Goal: Information Seeking & Learning: Learn about a topic

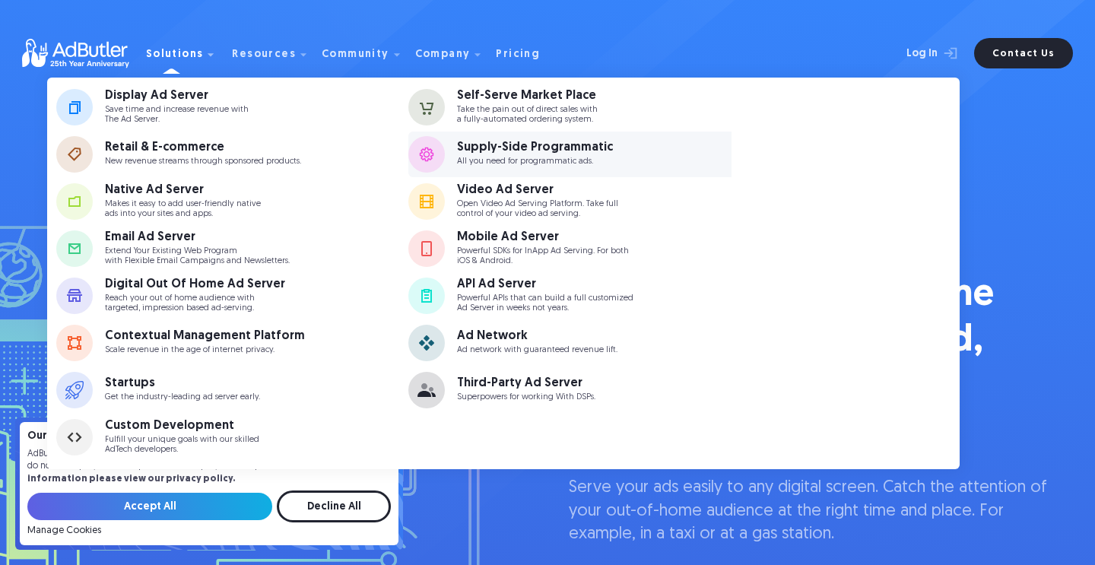
click at [474, 145] on div "Supply-Side Programmatic" at bounding box center [535, 147] width 156 height 12
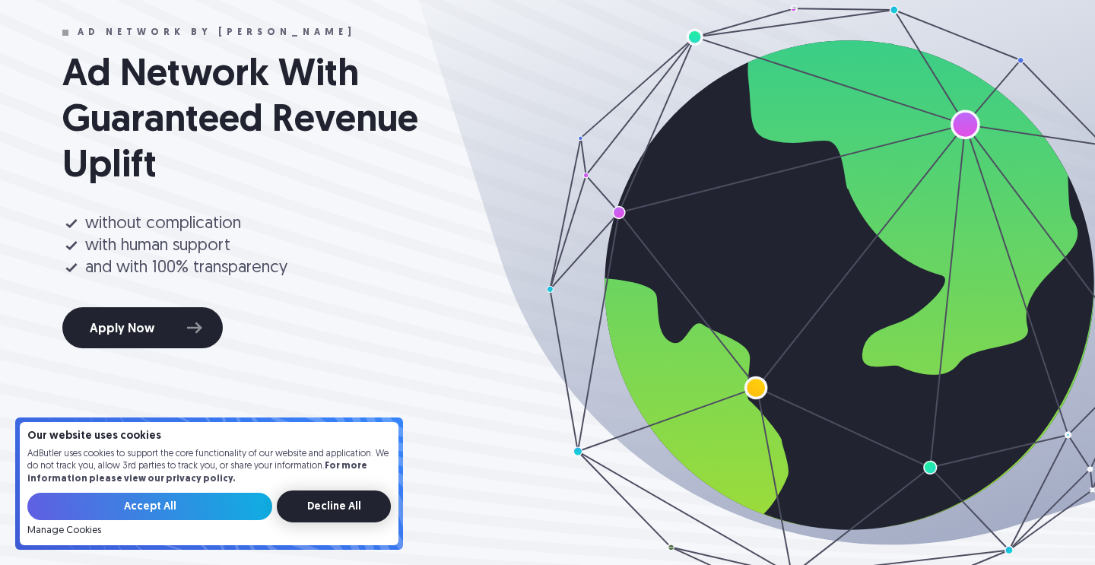
click at [314, 509] on input "Decline All" at bounding box center [334, 507] width 114 height 32
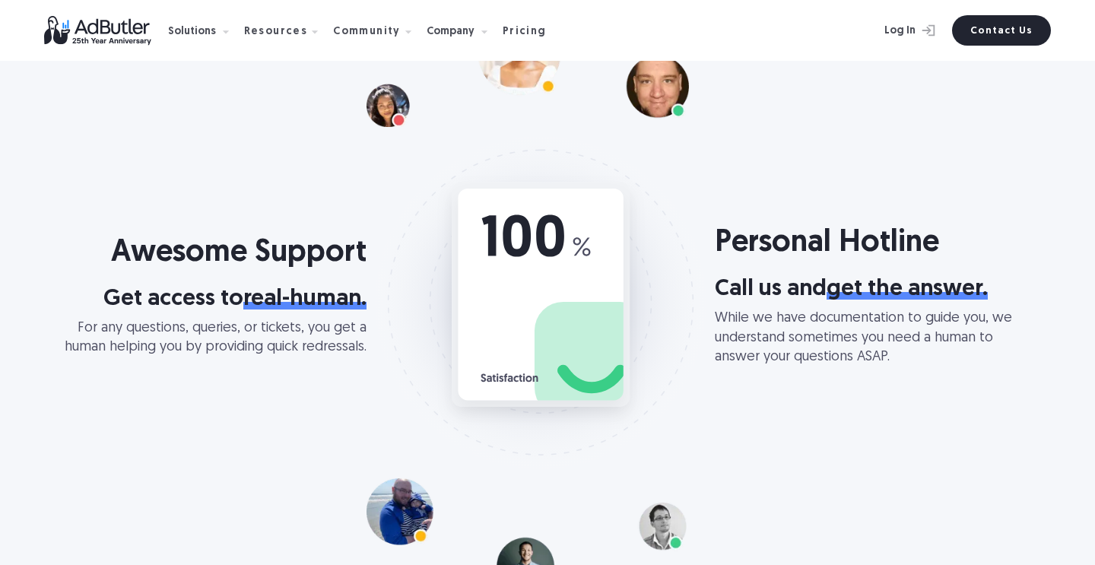
scroll to position [1955, 0]
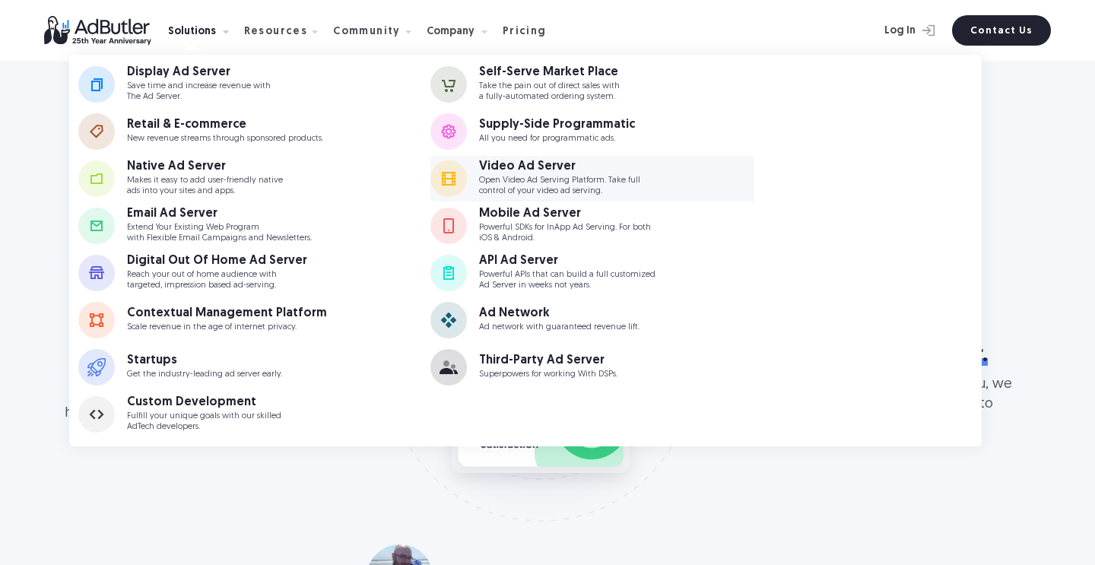
click at [566, 179] on p "Open Video Ad Serving Platform. Take full control of your video ad serving." at bounding box center [559, 186] width 161 height 20
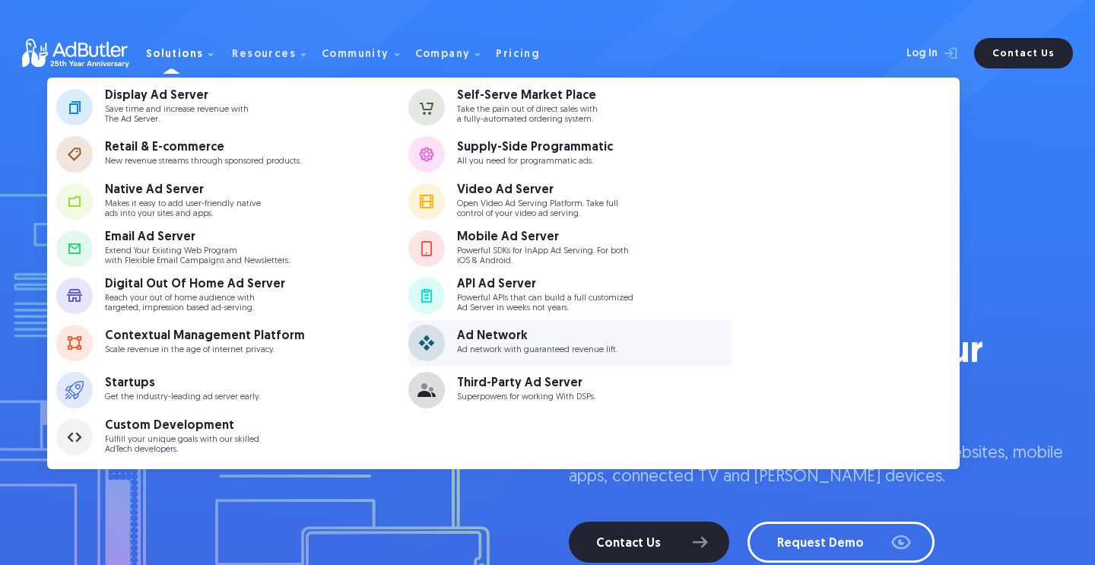
click at [484, 346] on p "Ad network with guaranteed revenue lift." at bounding box center [537, 350] width 160 height 10
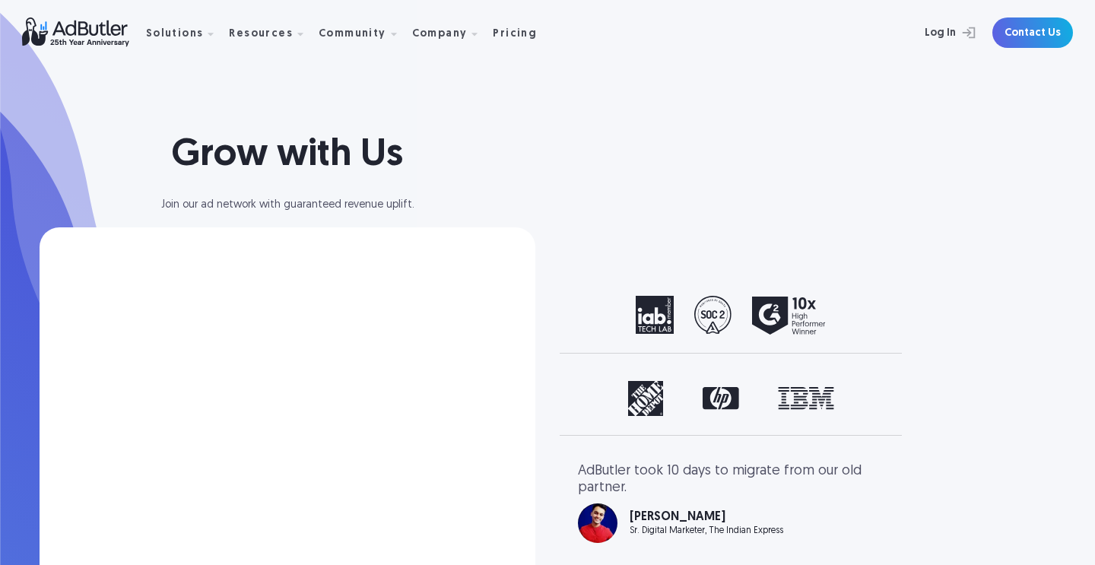
scroll to position [11, 0]
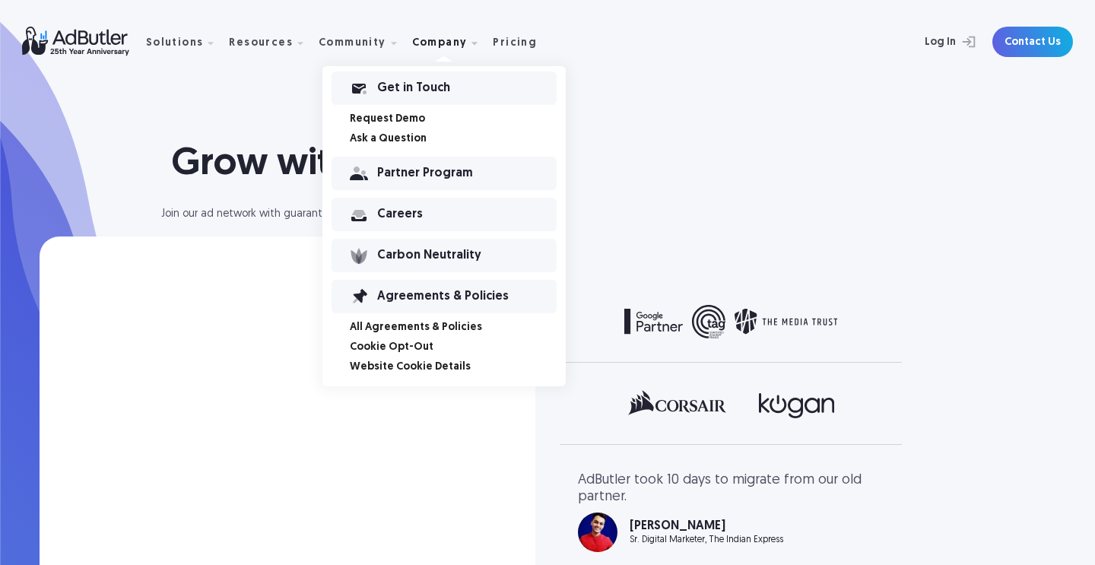
click at [414, 173] on div "Partner Program" at bounding box center [466, 173] width 179 height 11
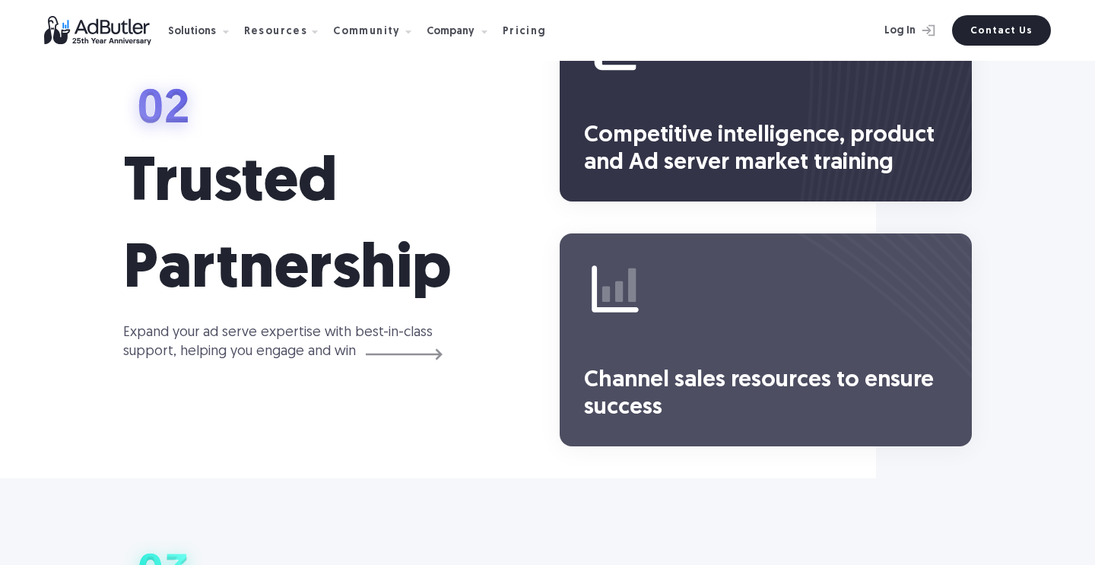
scroll to position [1857, 0]
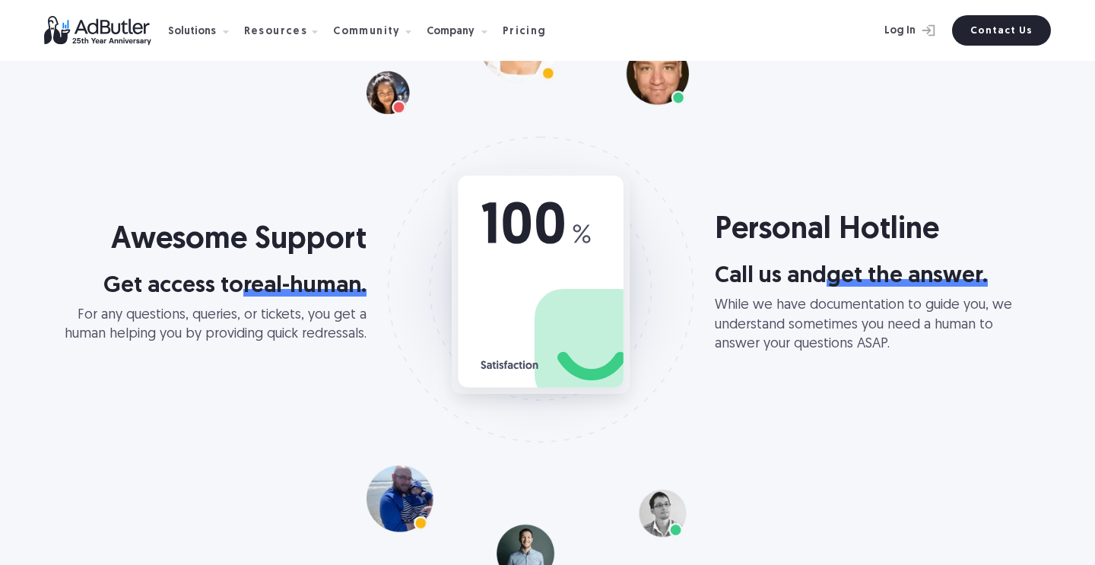
scroll to position [2033, 0]
